Goal: Task Accomplishment & Management: Manage account settings

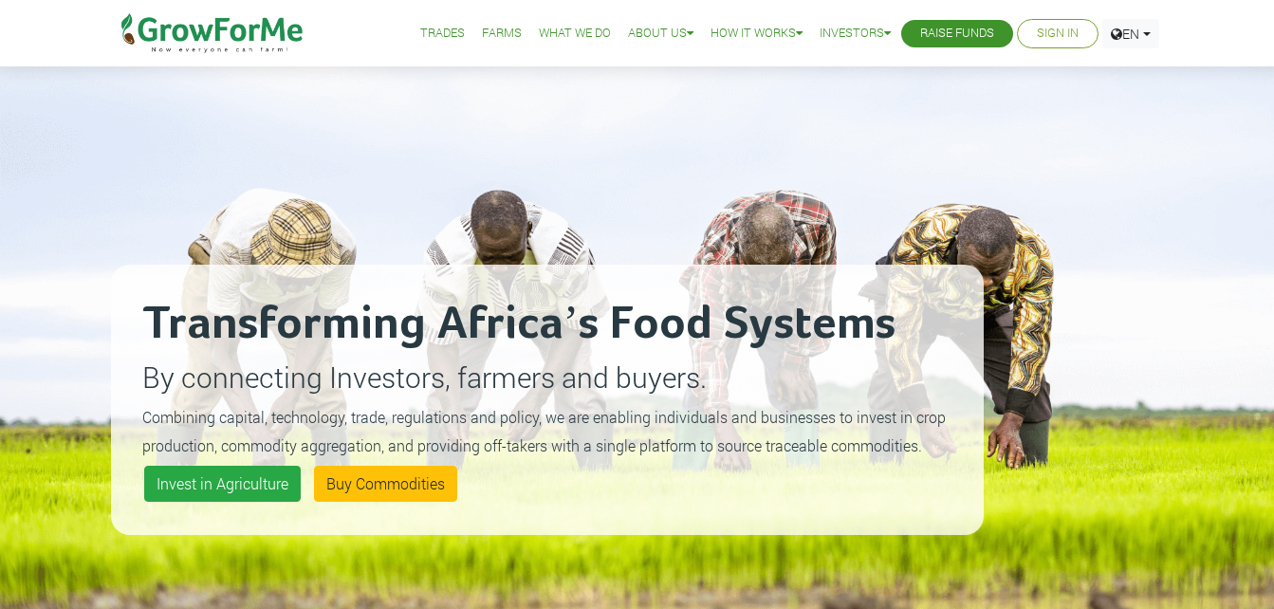
click at [424, 34] on link "Trades" at bounding box center [442, 34] width 45 height 20
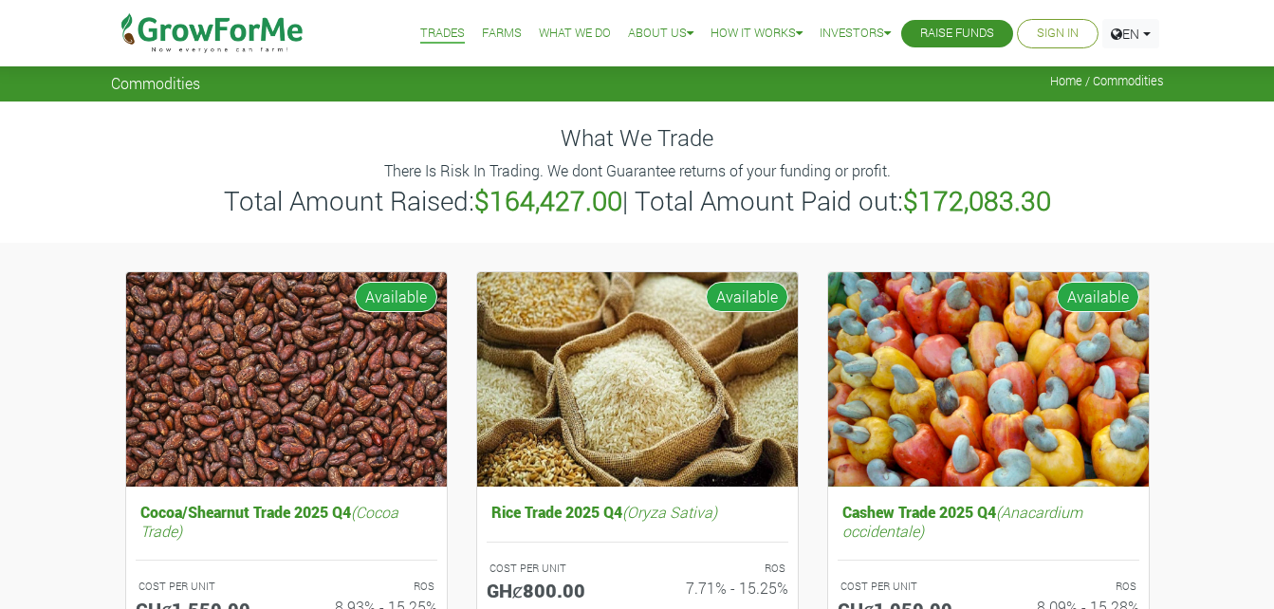
click at [1053, 34] on link "Sign In" at bounding box center [1058, 34] width 42 height 20
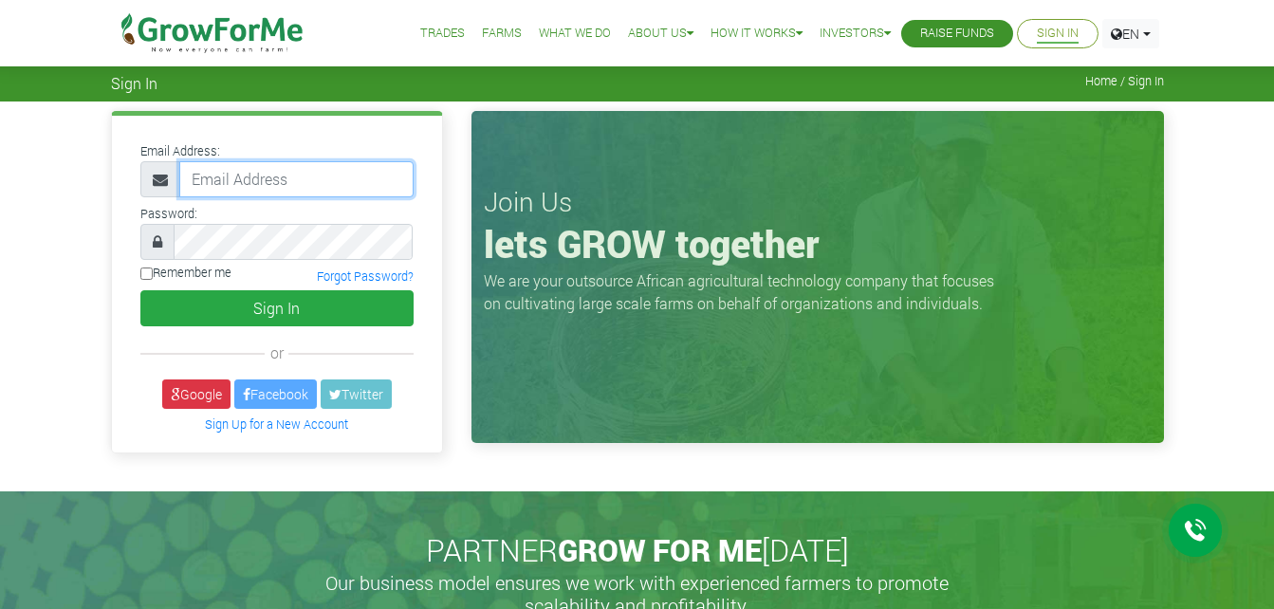
click at [219, 176] on input "email" at bounding box center [296, 179] width 234 height 36
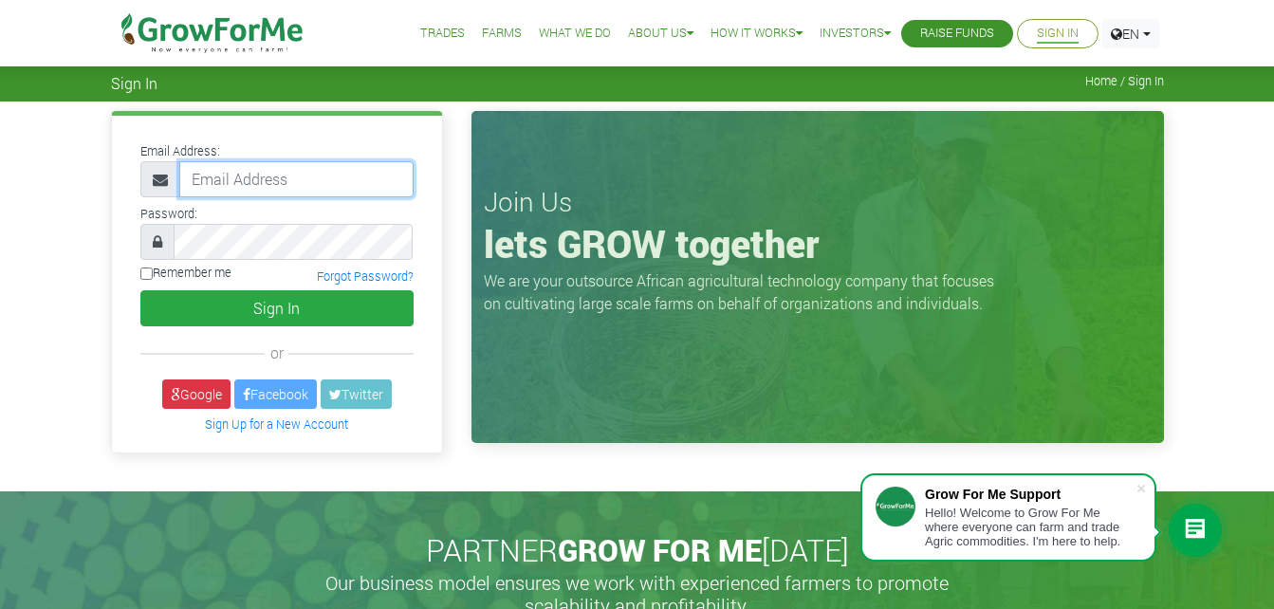
type input "joanita.asante@gmail.com"
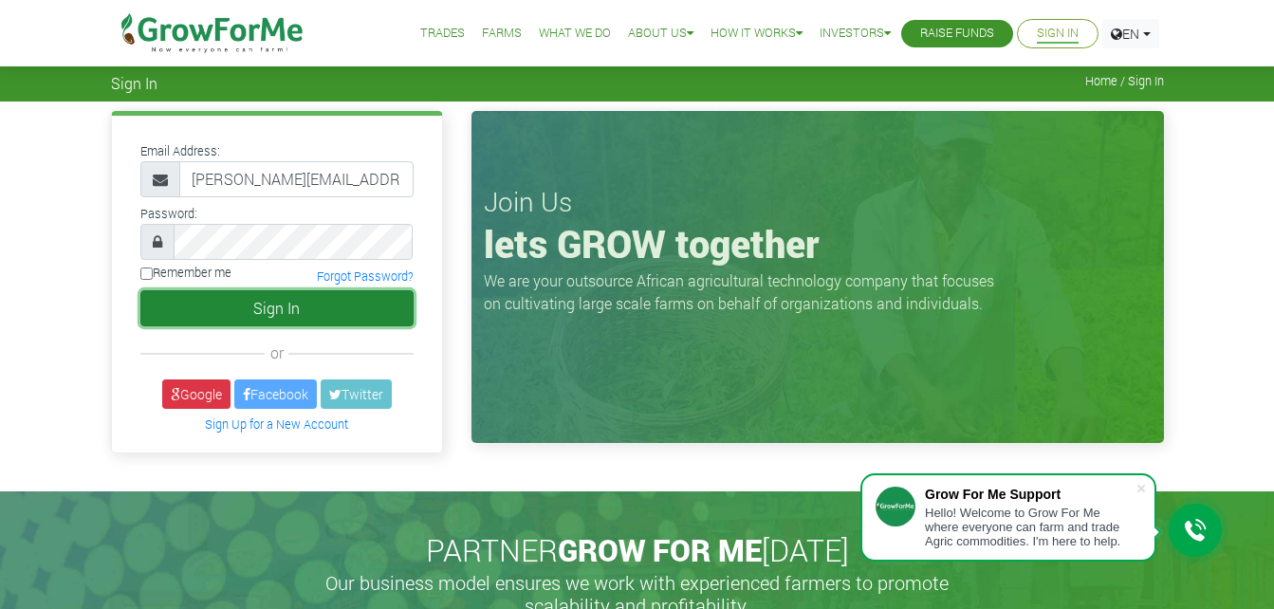
click at [288, 311] on button "Sign In" at bounding box center [276, 308] width 273 height 36
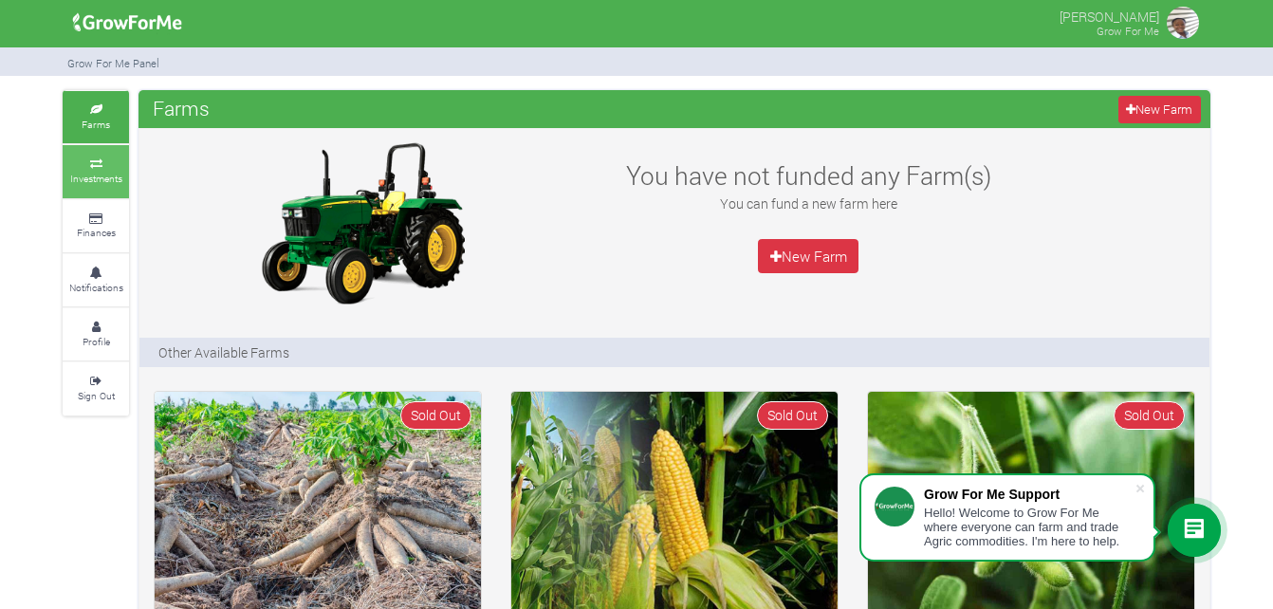
click at [89, 167] on icon at bounding box center [95, 163] width 57 height 9
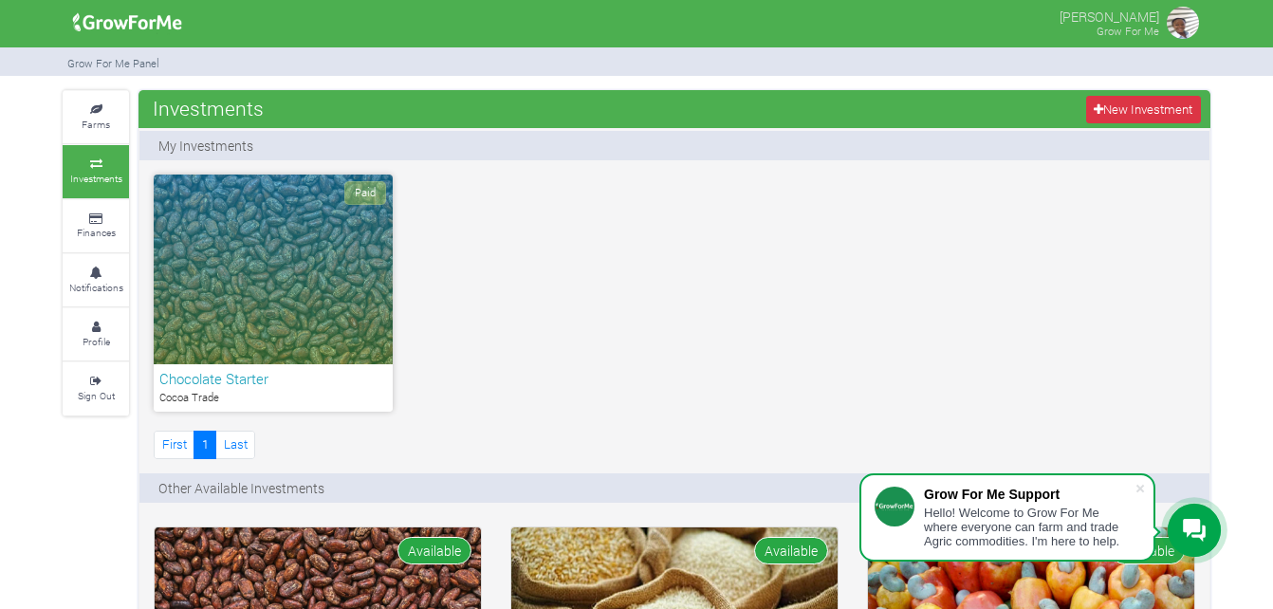
click at [280, 282] on div "Paid" at bounding box center [273, 270] width 239 height 190
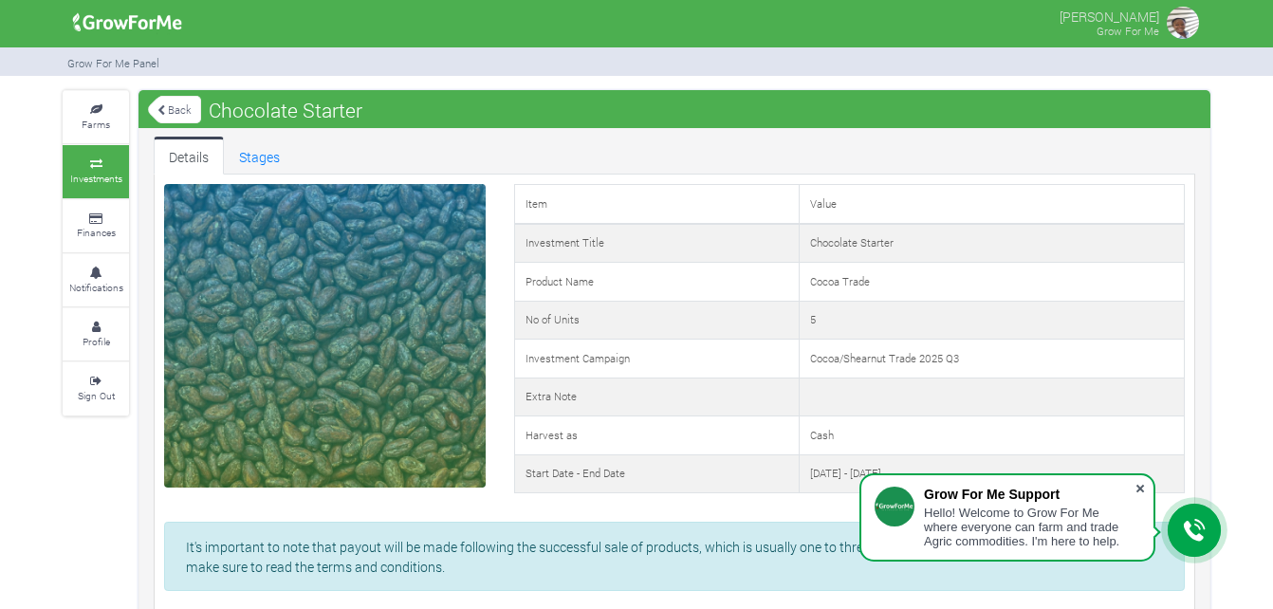
click at [1143, 484] on span at bounding box center [1140, 488] width 19 height 19
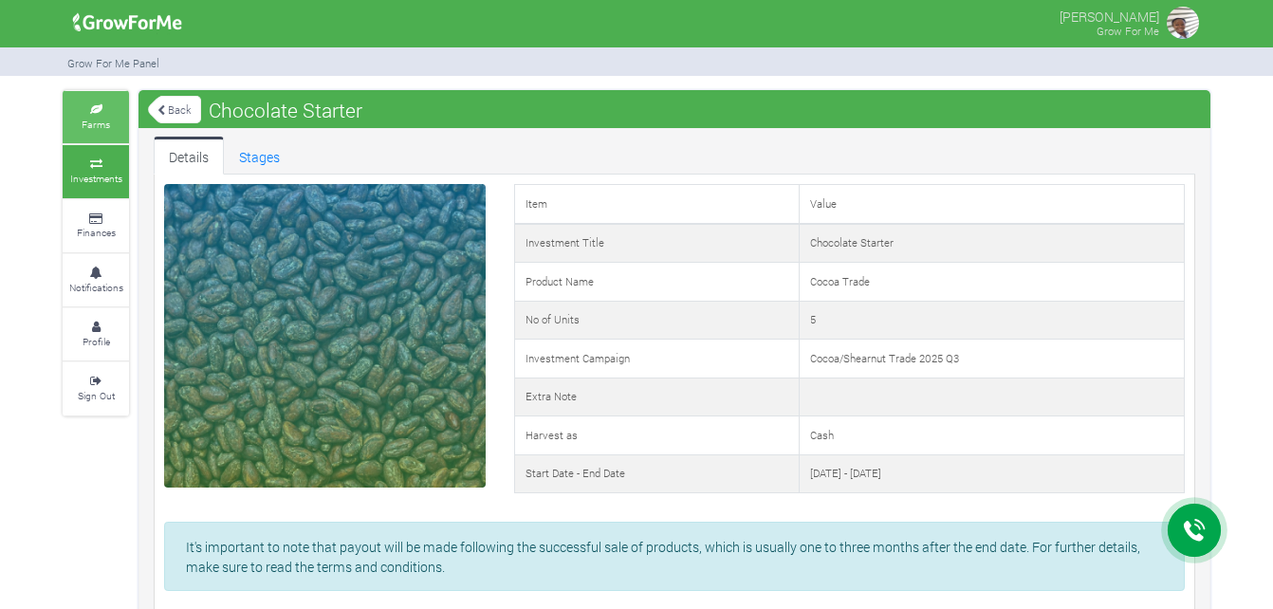
click at [96, 101] on link "Farms" at bounding box center [96, 117] width 66 height 52
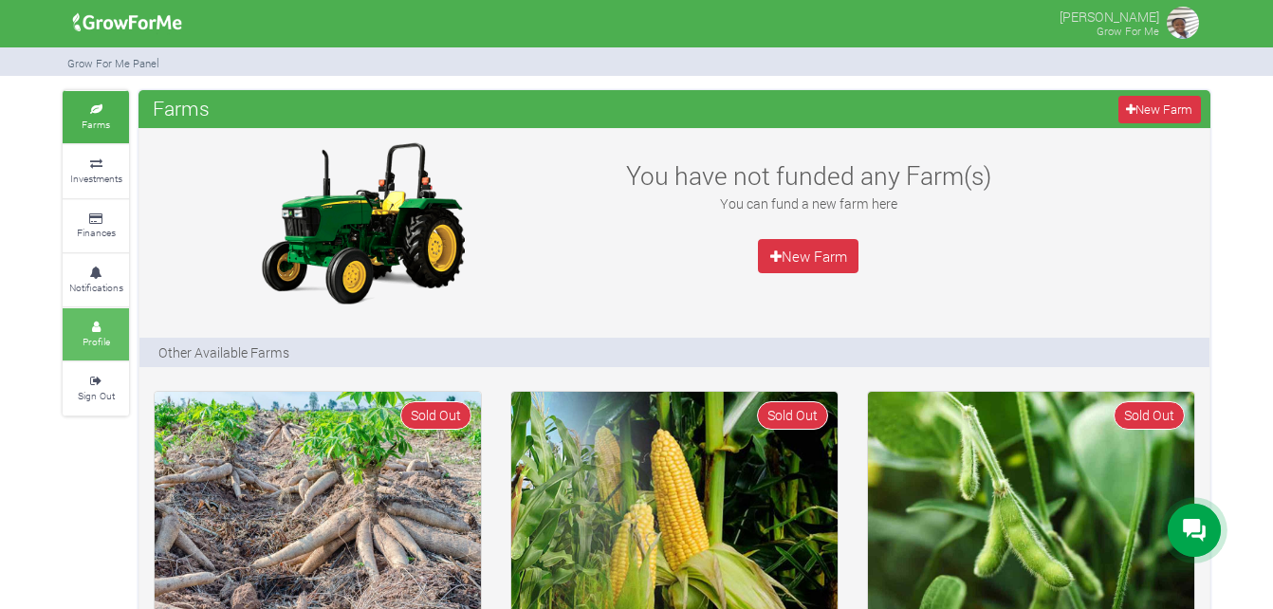
click at [87, 327] on icon at bounding box center [95, 326] width 57 height 9
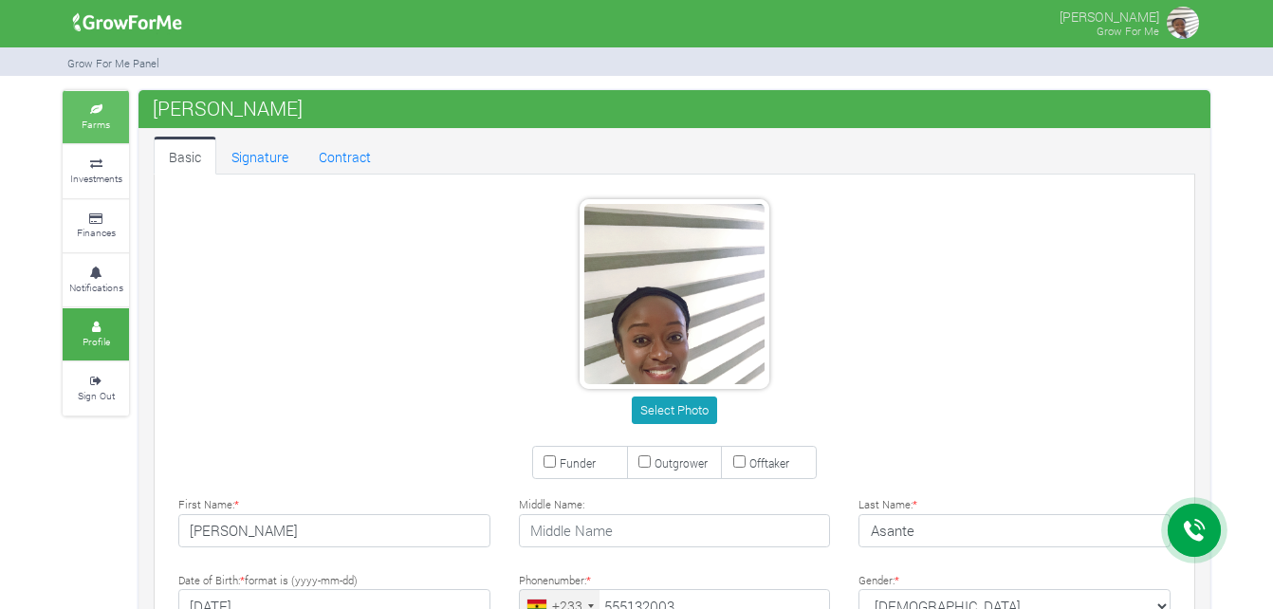
click at [101, 110] on icon at bounding box center [95, 109] width 57 height 9
type input "55 513 2003"
click at [337, 161] on link "Contract" at bounding box center [344, 156] width 83 height 38
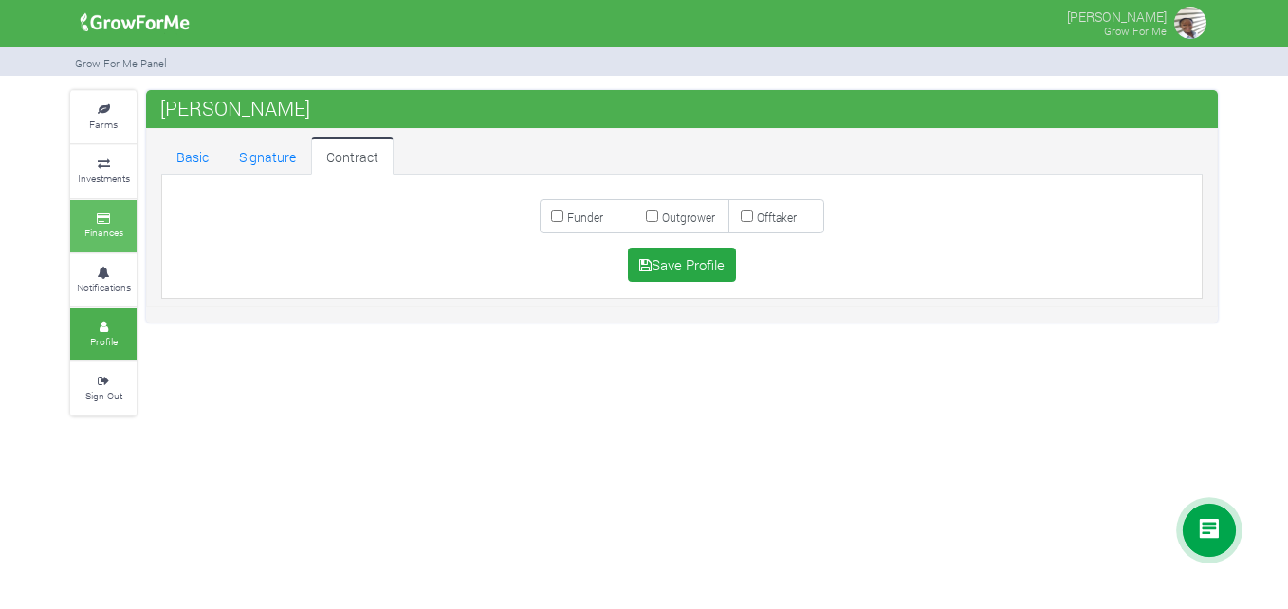
click at [97, 219] on icon at bounding box center [103, 218] width 57 height 9
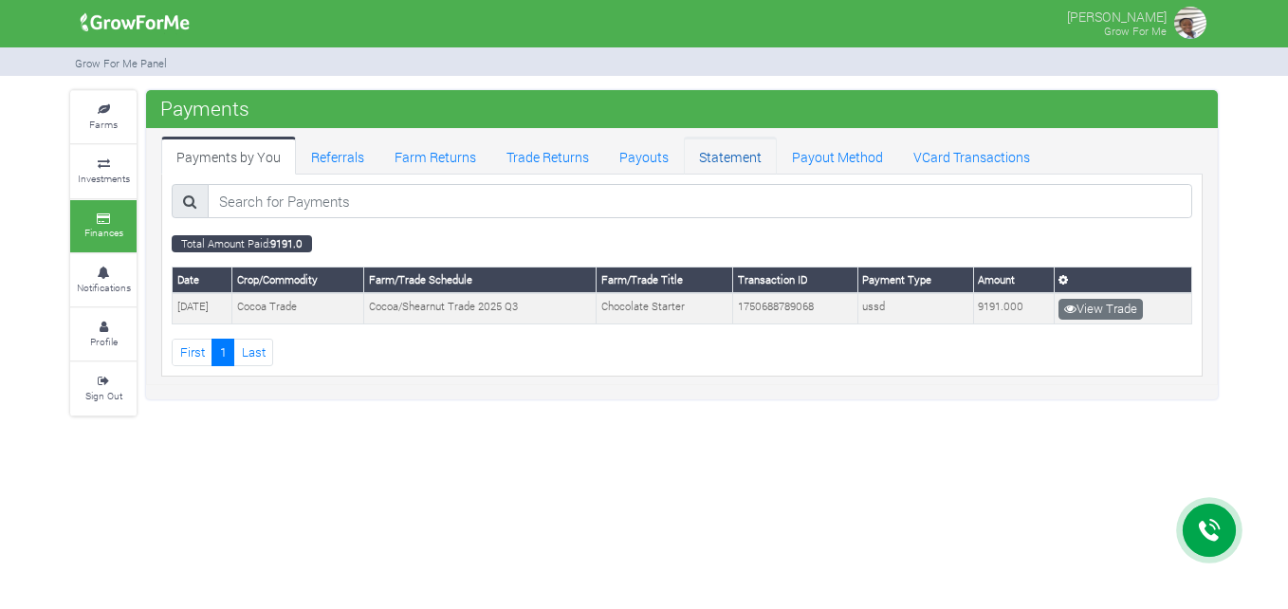
click at [722, 164] on link "Statement" at bounding box center [730, 156] width 93 height 38
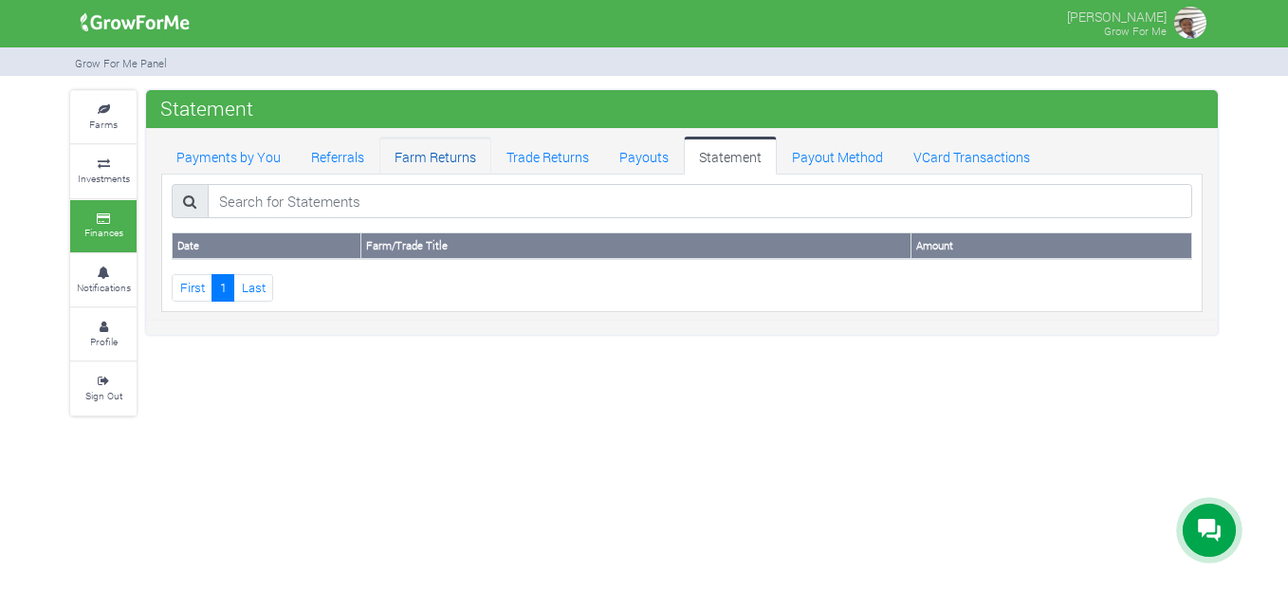
click at [429, 150] on link "Farm Returns" at bounding box center [435, 156] width 112 height 38
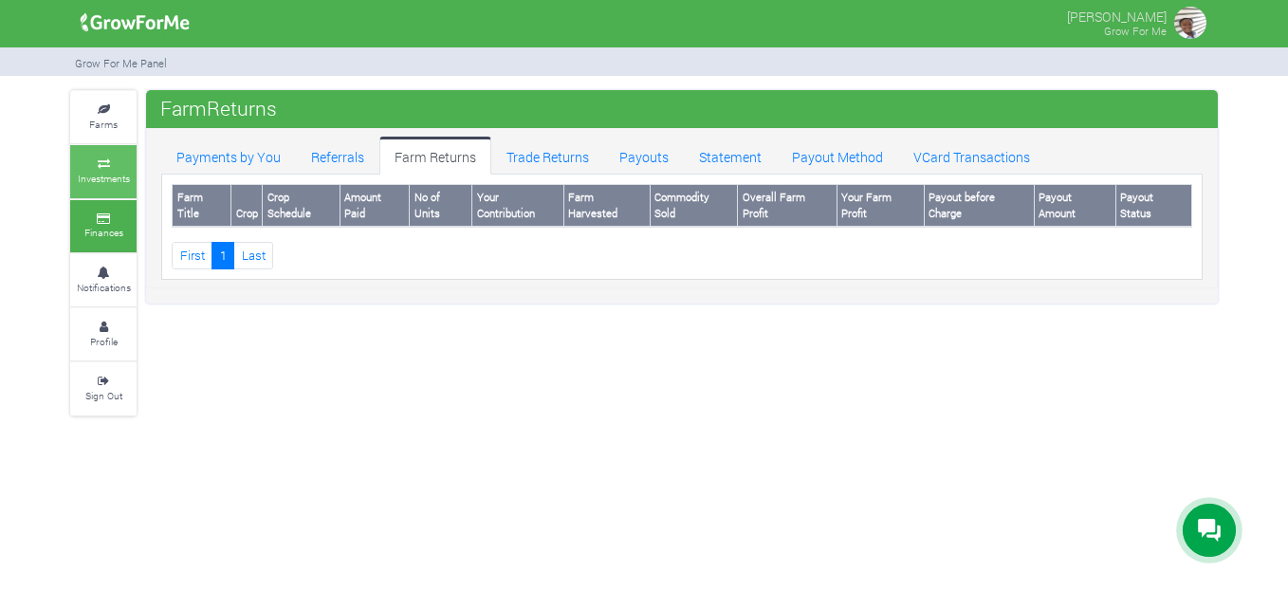
click at [119, 156] on link "Investments" at bounding box center [103, 171] width 66 height 52
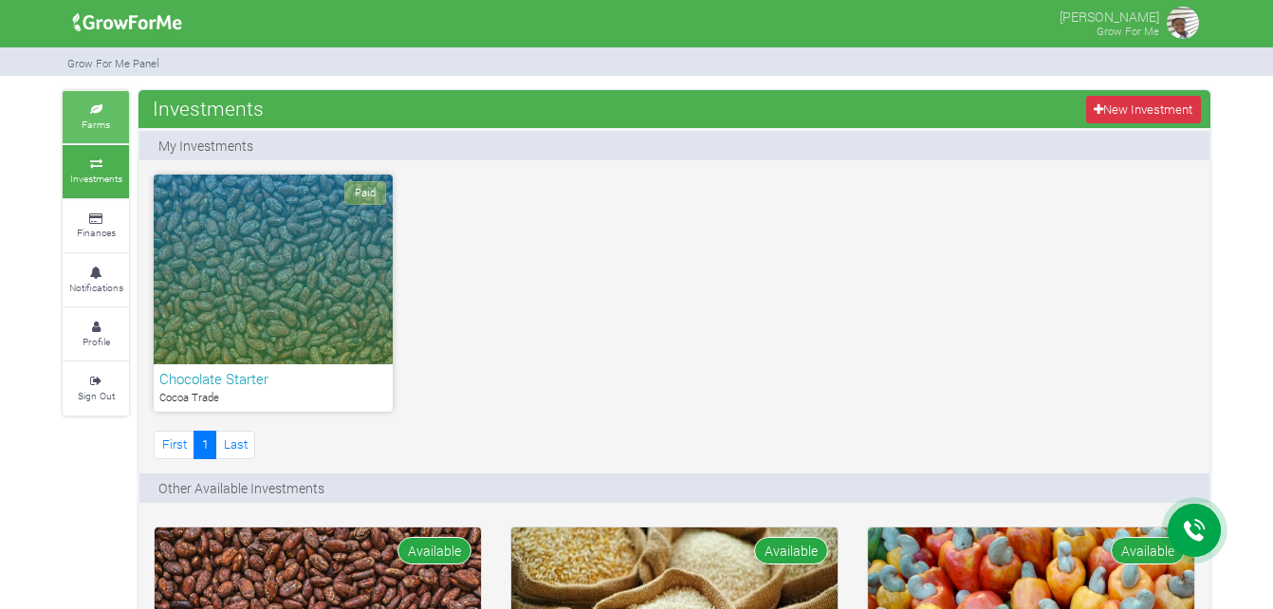
click at [101, 107] on icon at bounding box center [95, 109] width 57 height 9
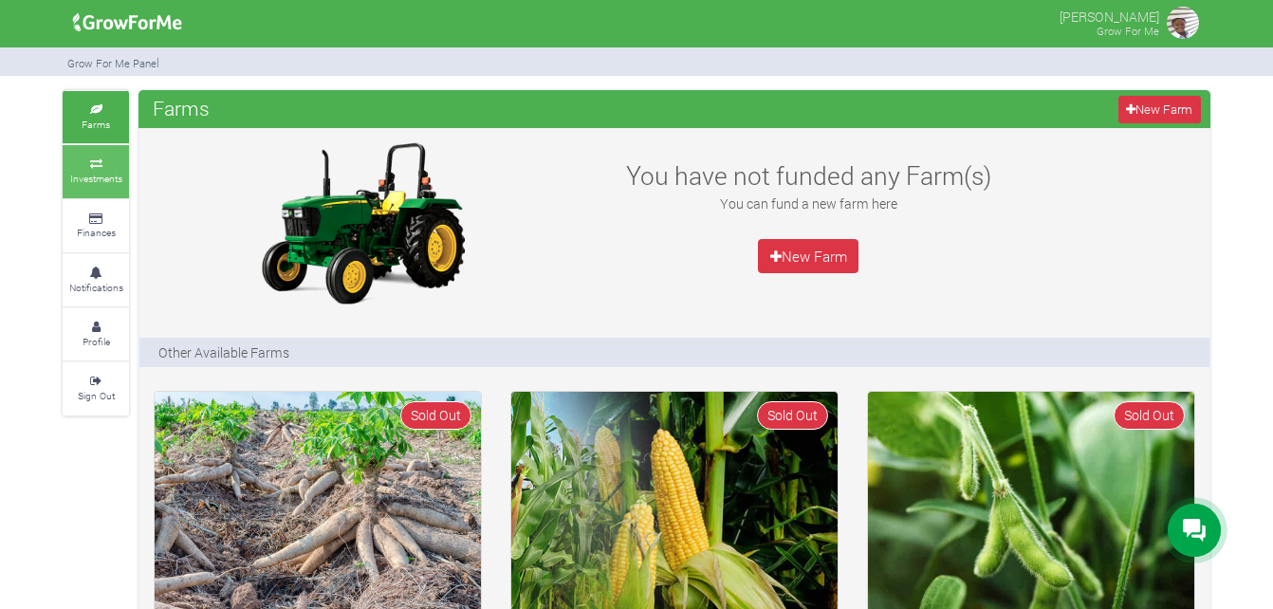
click at [102, 158] on link "Investments" at bounding box center [96, 171] width 66 height 52
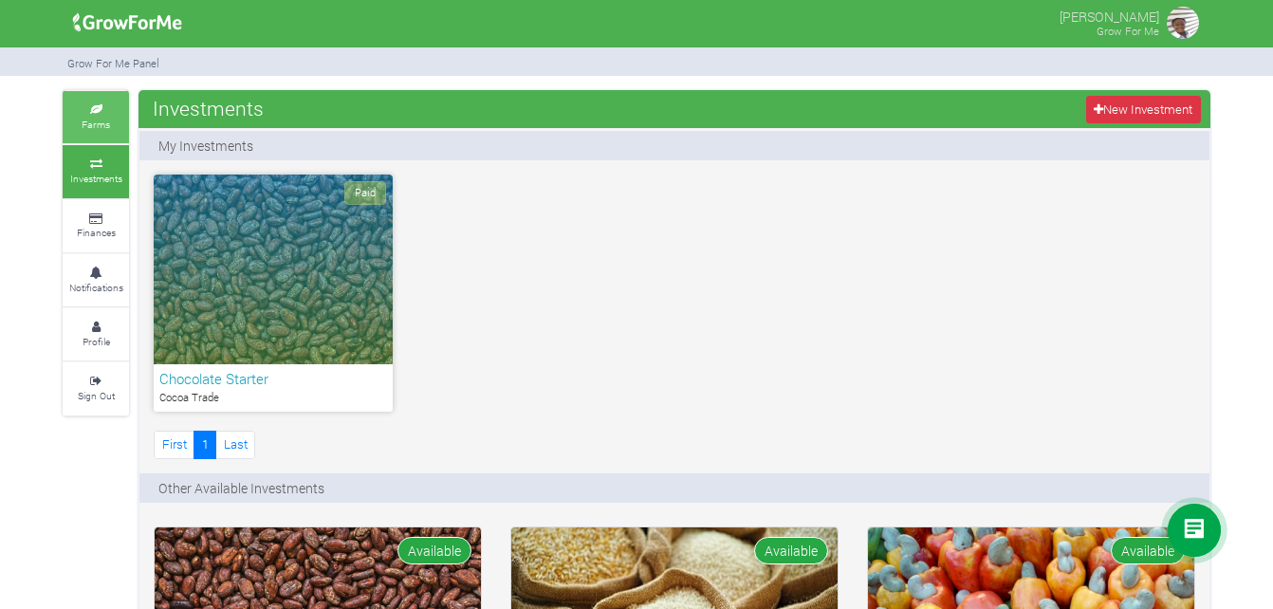
click at [89, 118] on small "Farms" at bounding box center [96, 124] width 28 height 13
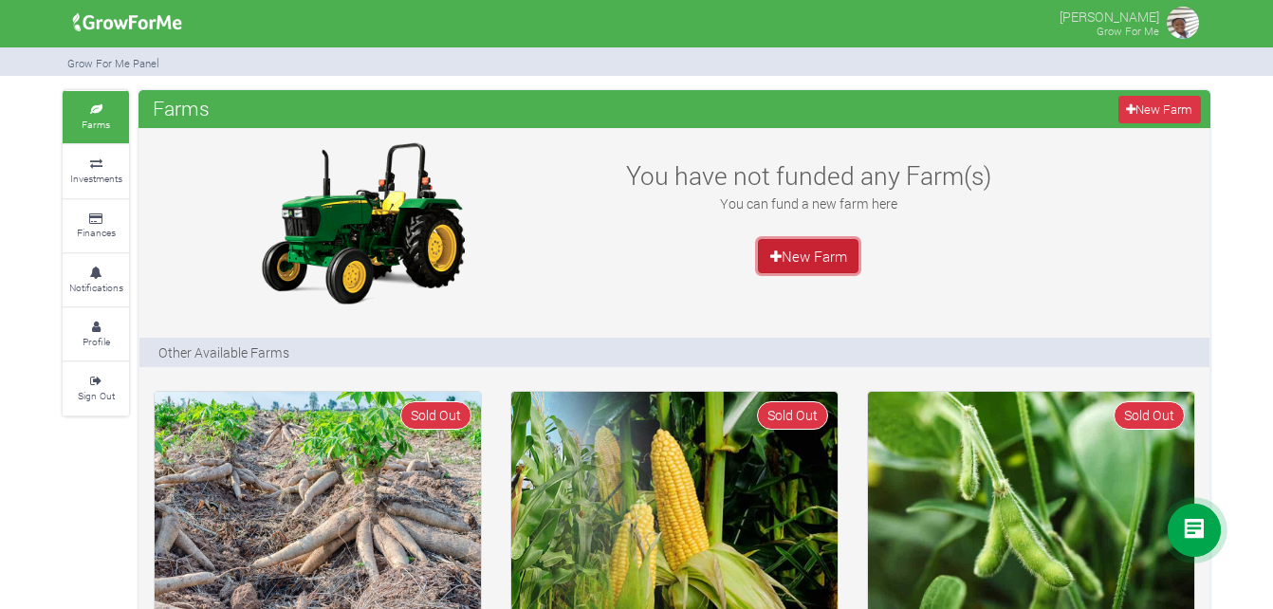
click at [771, 256] on icon at bounding box center [775, 256] width 11 height 14
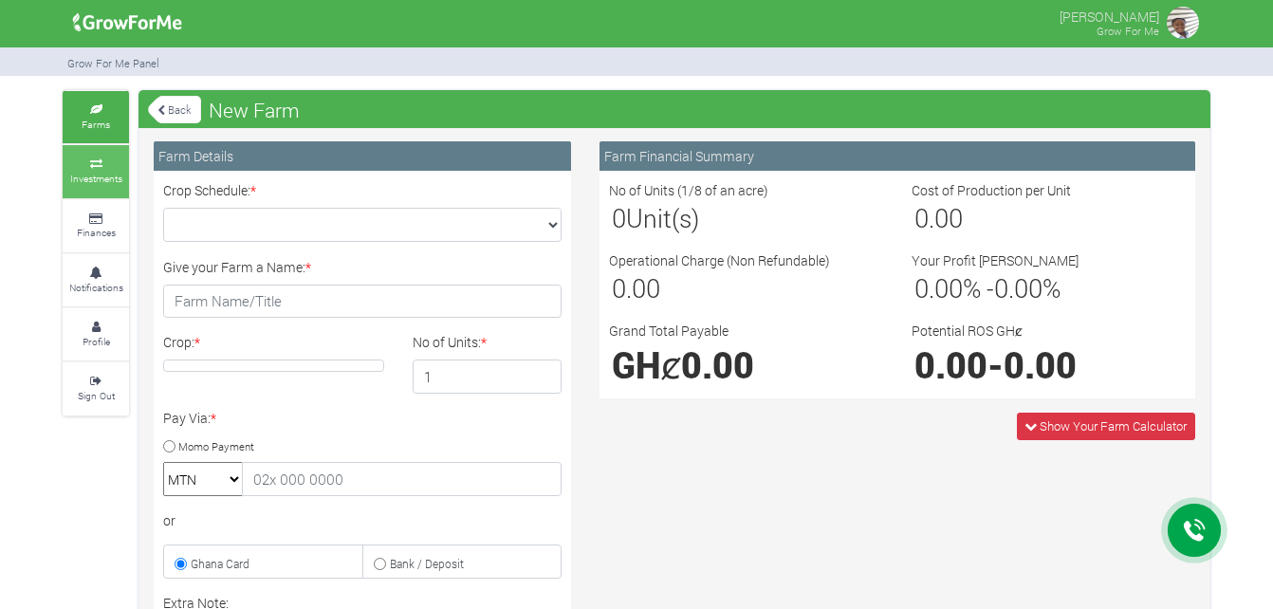
click at [106, 162] on icon at bounding box center [95, 163] width 57 height 9
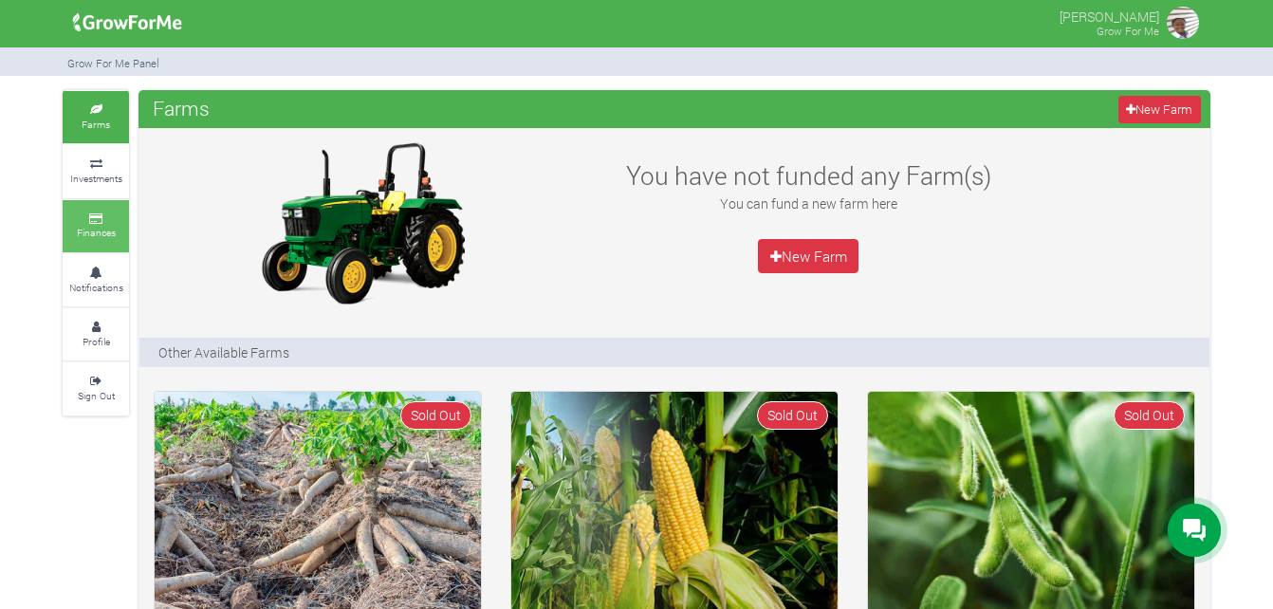
click at [101, 220] on icon at bounding box center [95, 218] width 57 height 9
